Goal: Information Seeking & Learning: Learn about a topic

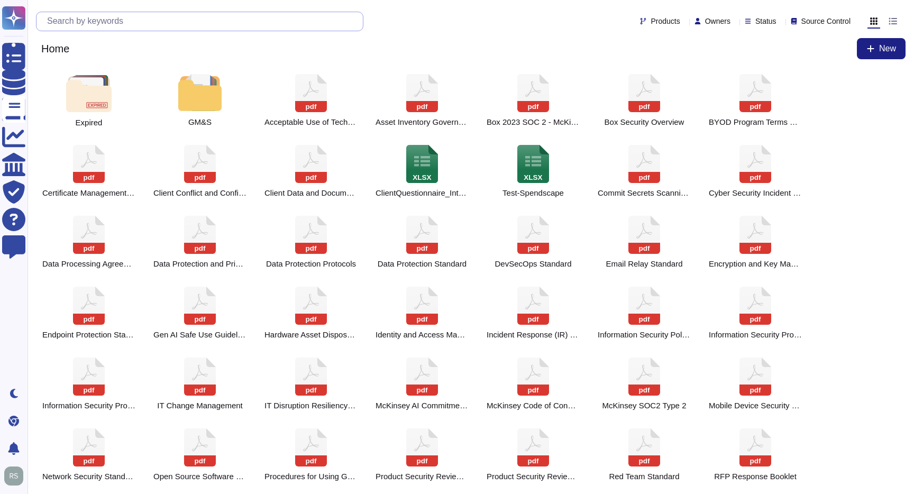
click at [156, 26] on input "text" at bounding box center [202, 21] width 321 height 19
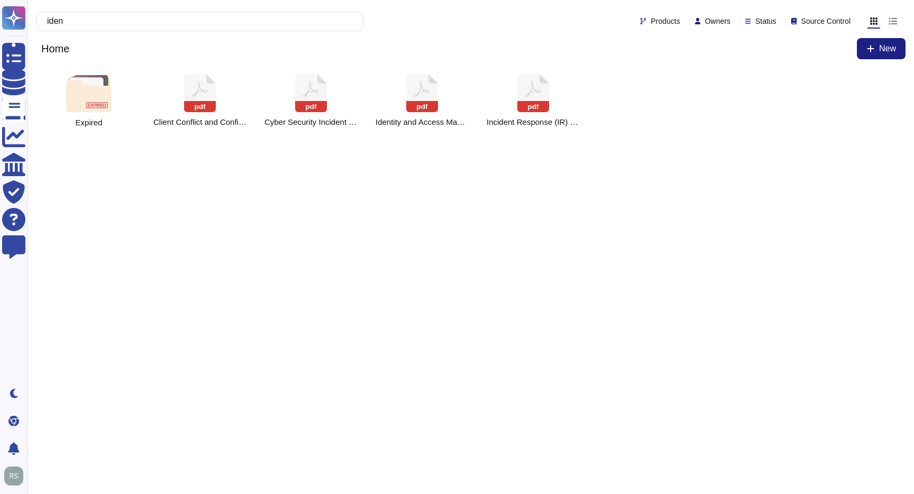
click at [707, 142] on html "Questionnaires Knowledge Base Documents Analytics CAIQ / SIG Trust Center Help …" at bounding box center [457, 71] width 914 height 142
drag, startPoint x: 102, startPoint y: 19, endPoint x: 32, endPoint y: 17, distance: 69.9
click at [32, 17] on div "iden Products Owners Status Source Control Home New" at bounding box center [471, 34] width 887 height 68
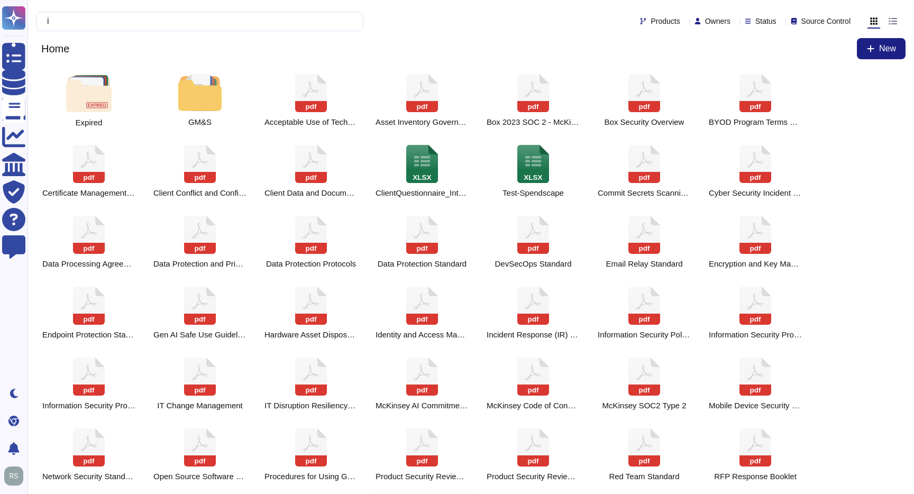
type input "i"
